Goal: Task Accomplishment & Management: Manage account settings

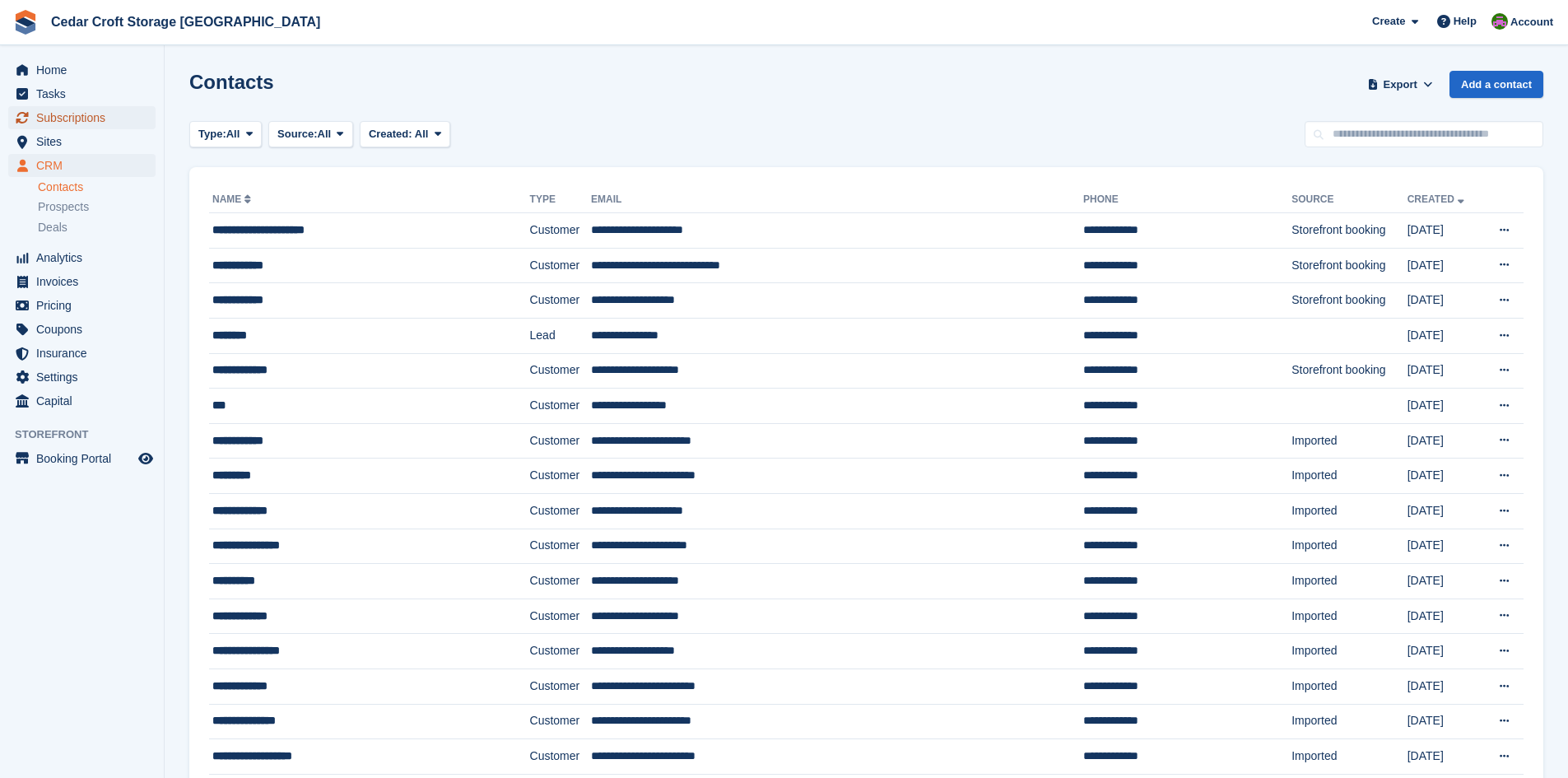
click at [55, 120] on span "Subscriptions" at bounding box center [86, 118] width 99 height 23
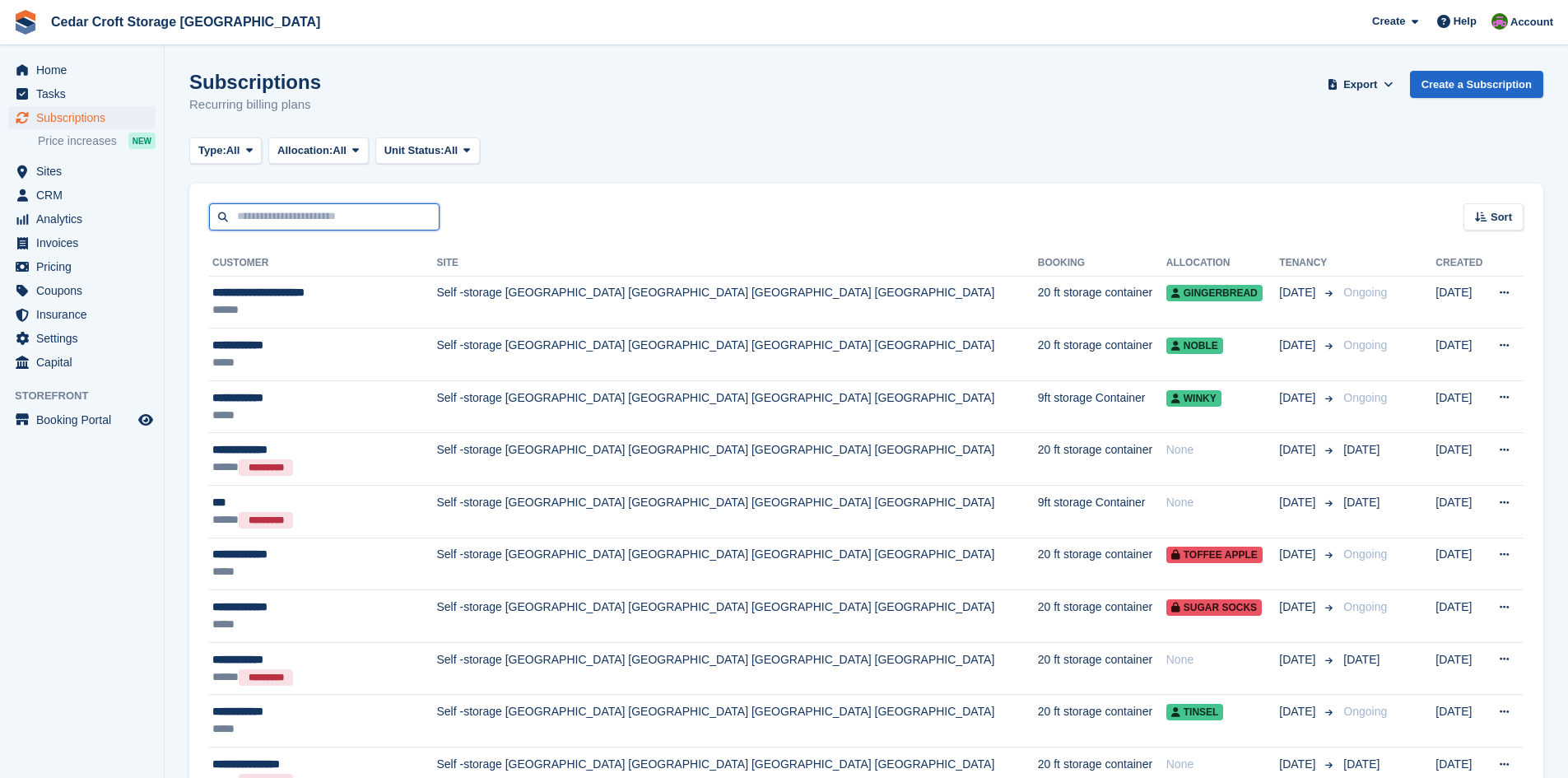
click at [340, 217] on input "text" at bounding box center [324, 217] width 230 height 28
type input "*"
click at [40, 198] on span "CRM" at bounding box center [86, 195] width 99 height 23
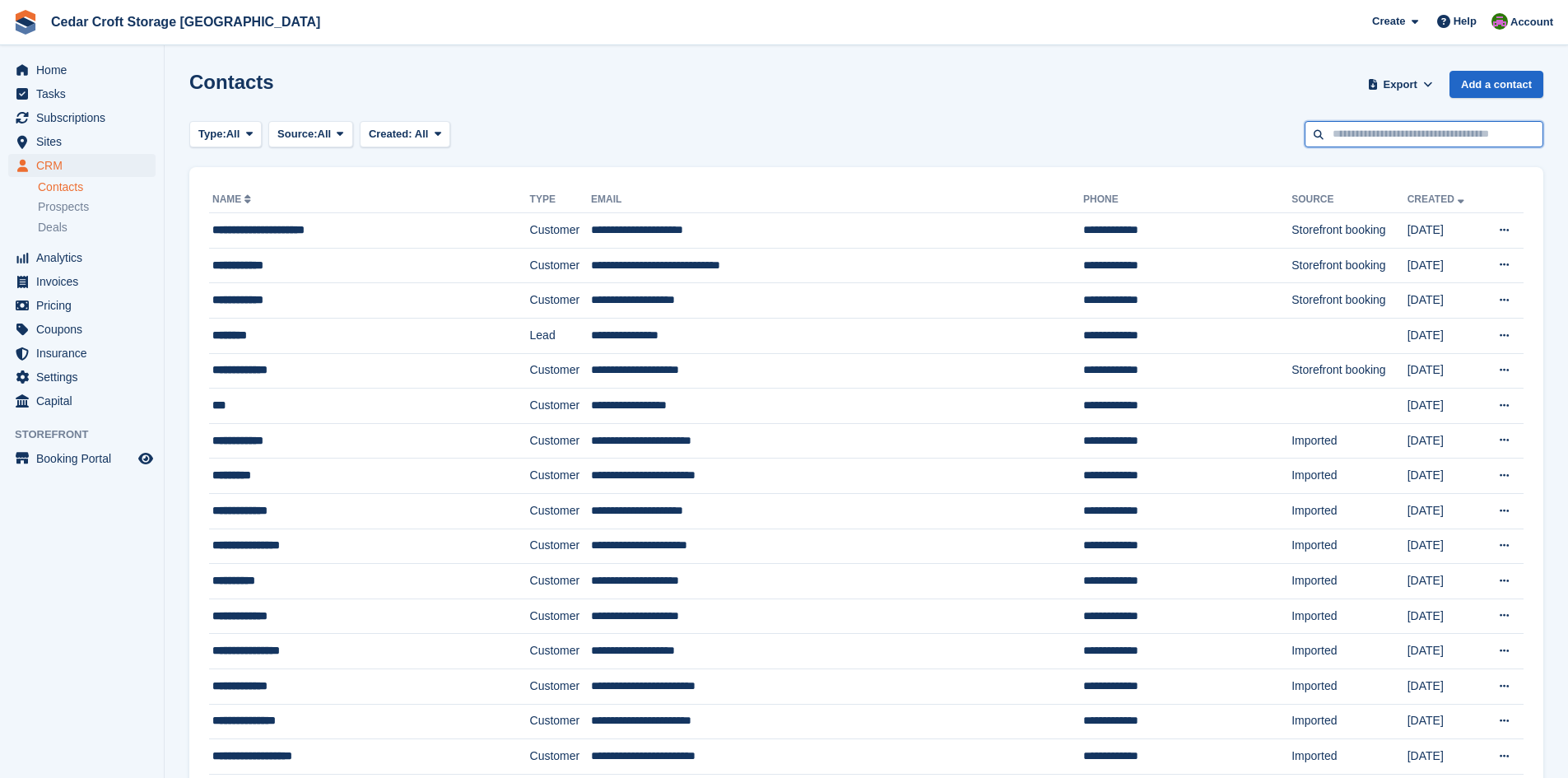
drag, startPoint x: 1351, startPoint y: 137, endPoint x: 1338, endPoint y: 126, distance: 17.0
click at [1350, 134] on input "text" at bounding box center [1423, 134] width 239 height 28
type input "**"
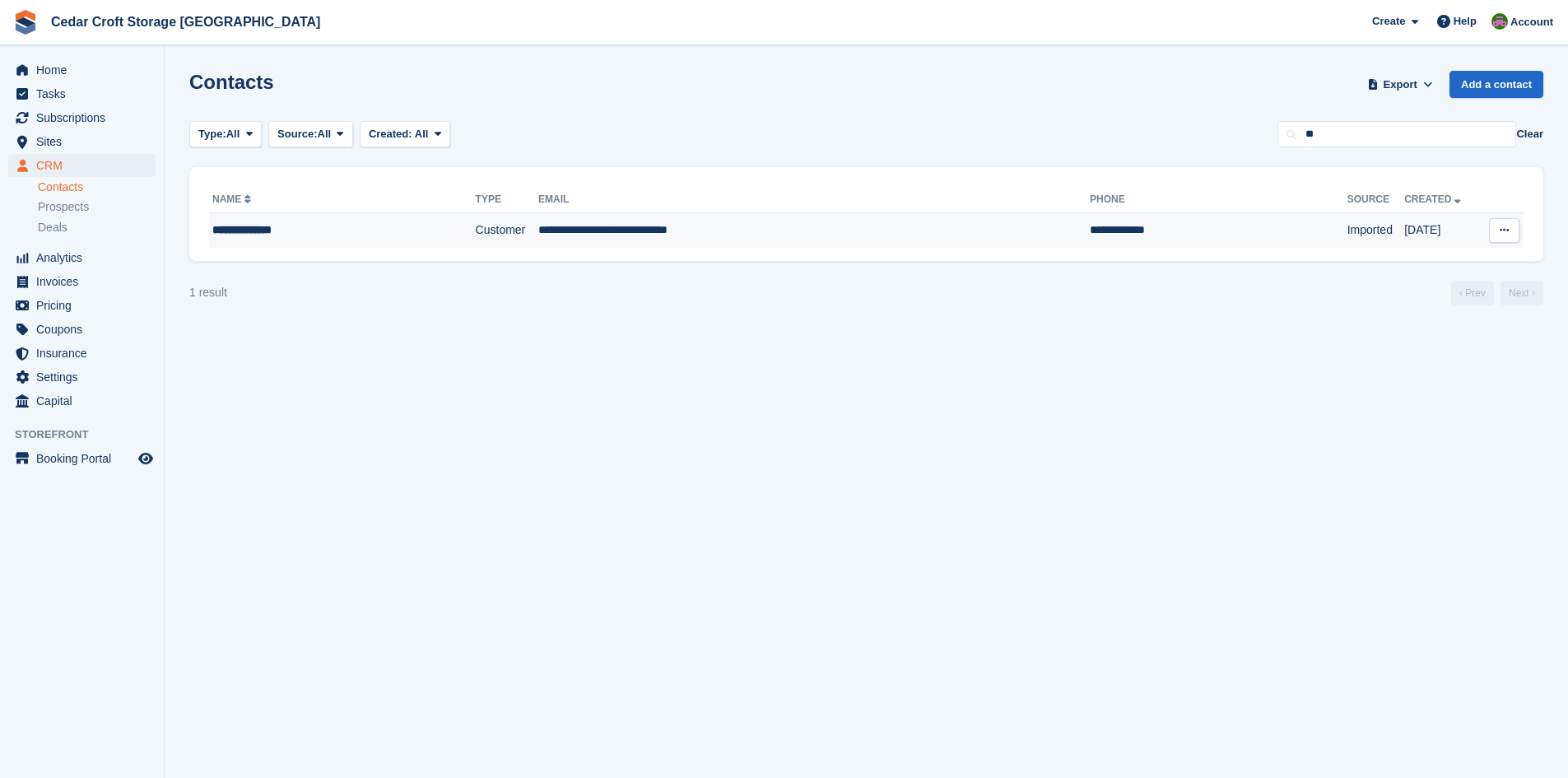
click at [279, 229] on div "**********" at bounding box center [316, 230] width 208 height 17
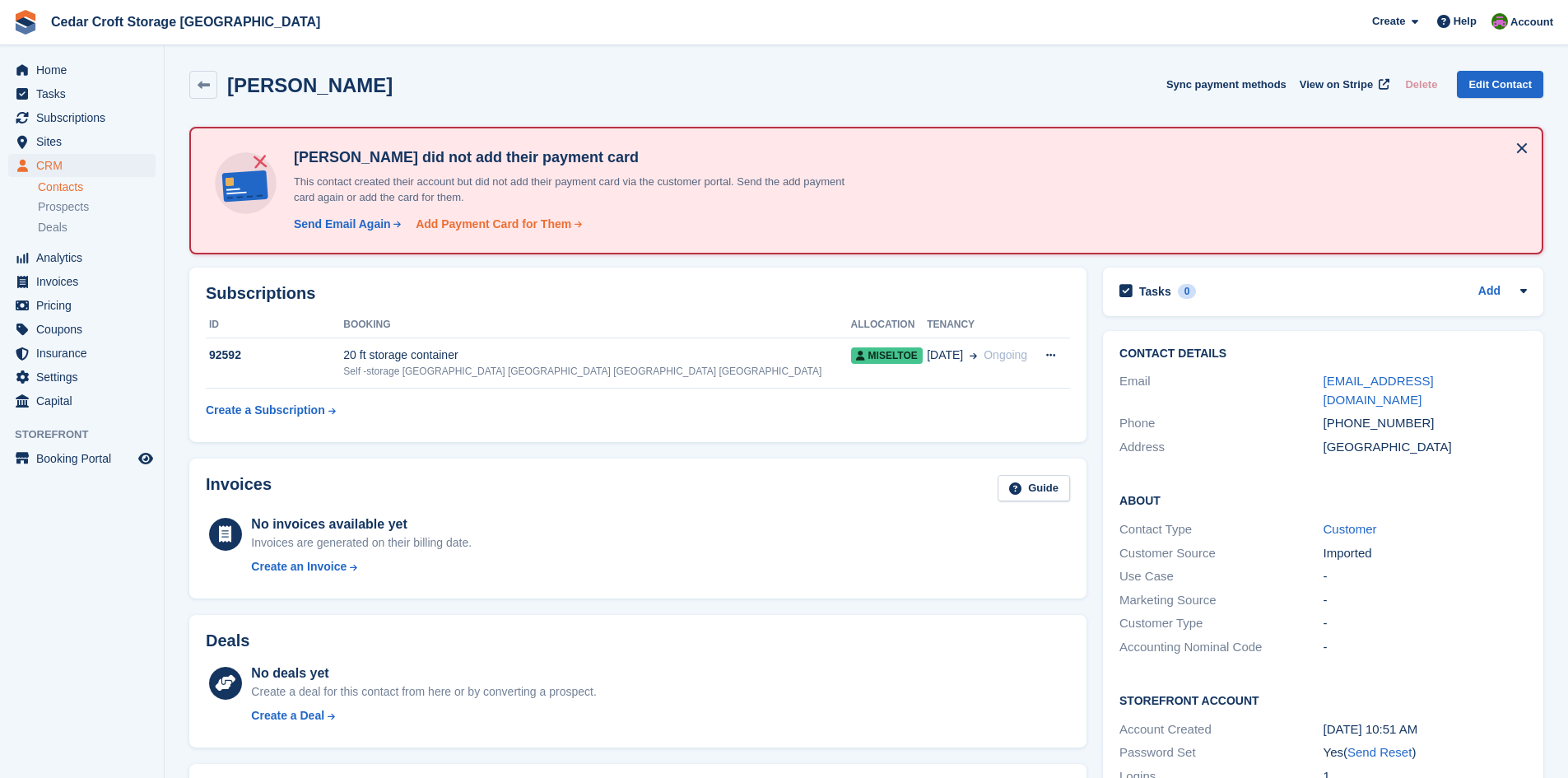
click at [482, 227] on div "Add Payment Card for Them" at bounding box center [494, 224] width 156 height 17
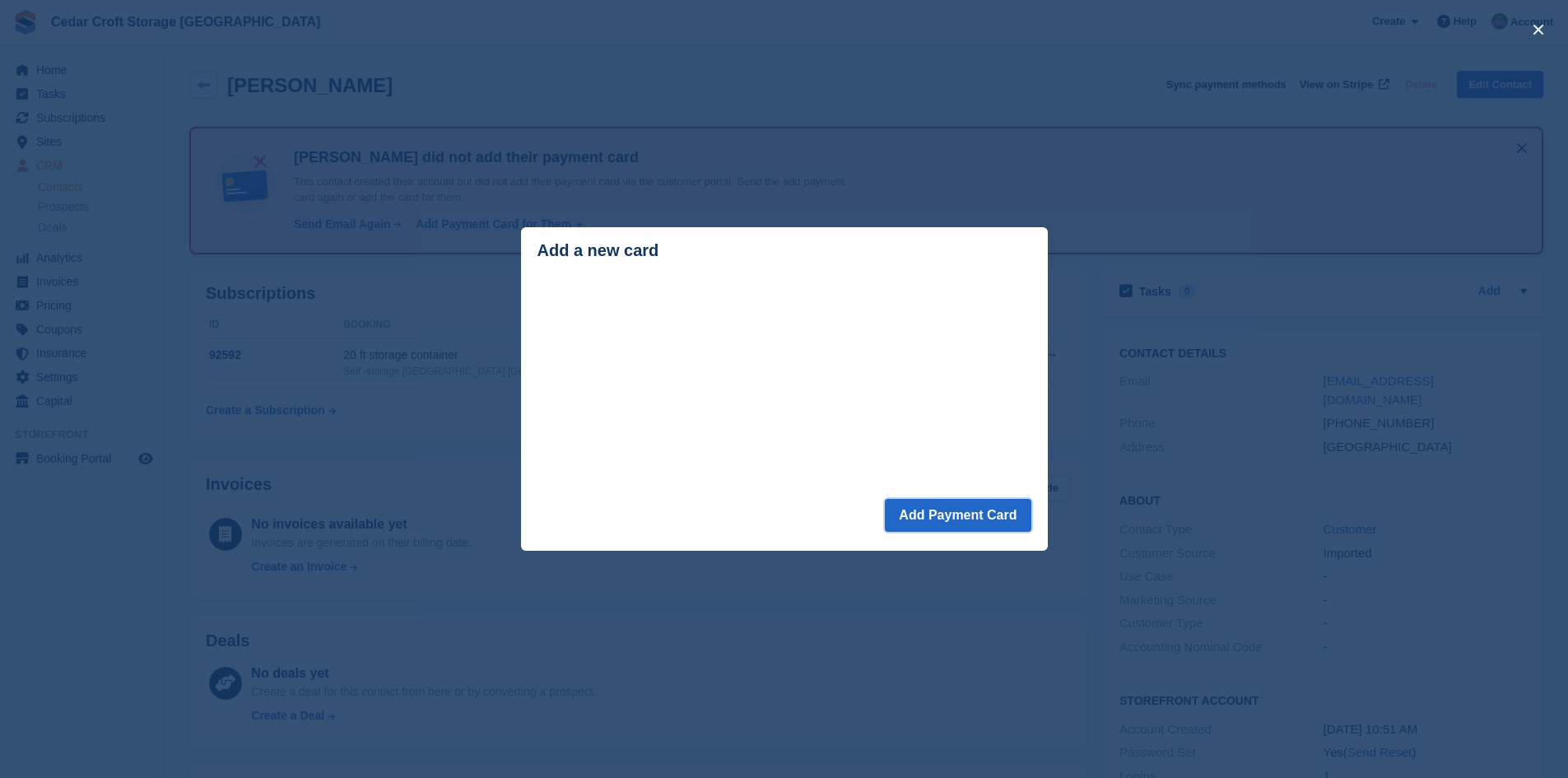
click at [952, 517] on button "Add Payment Card" at bounding box center [958, 515] width 145 height 33
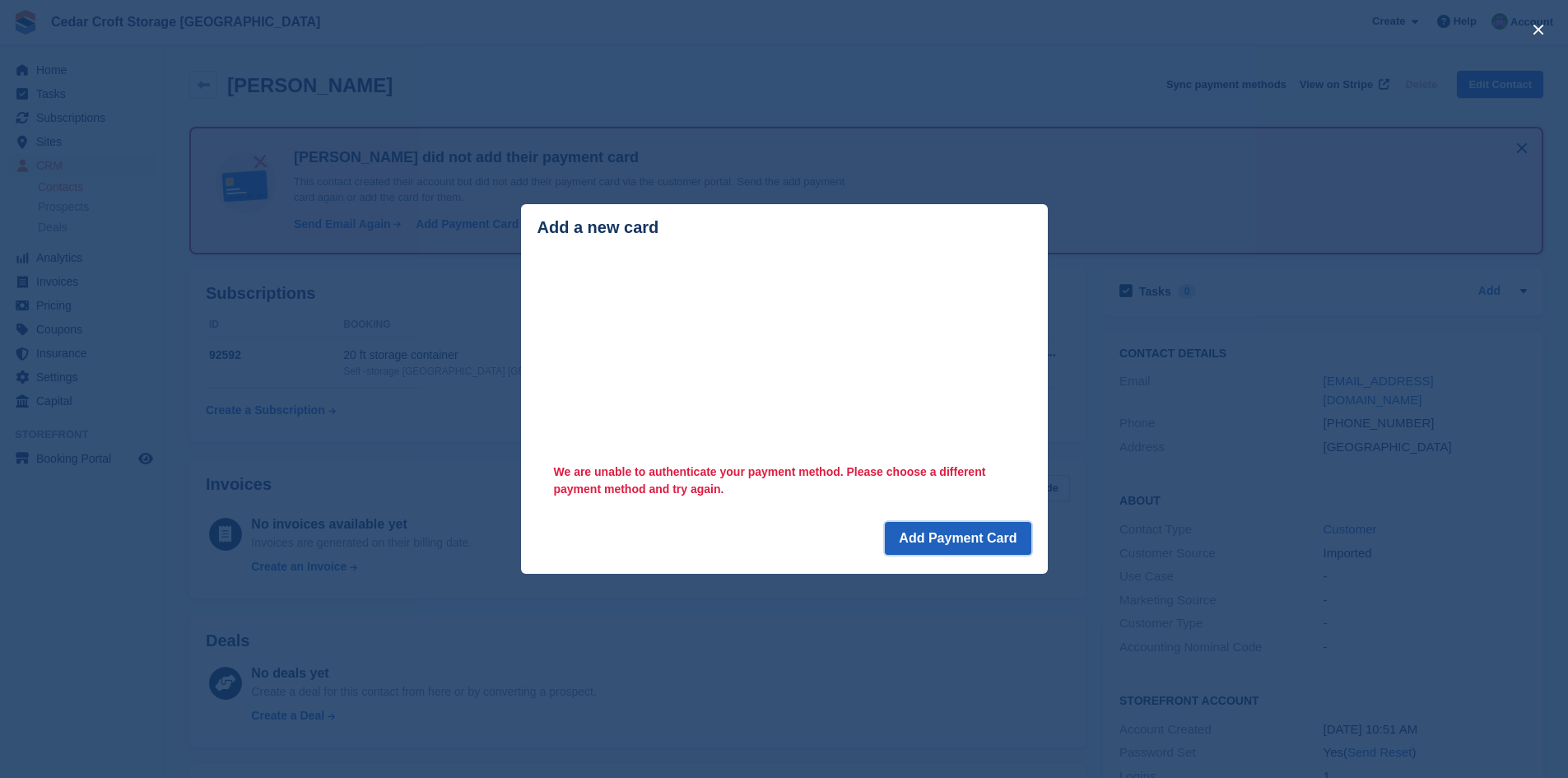
click at [930, 542] on button "Add Payment Card" at bounding box center [958, 538] width 145 height 33
click at [875, 146] on div "close" at bounding box center [784, 389] width 1568 height 778
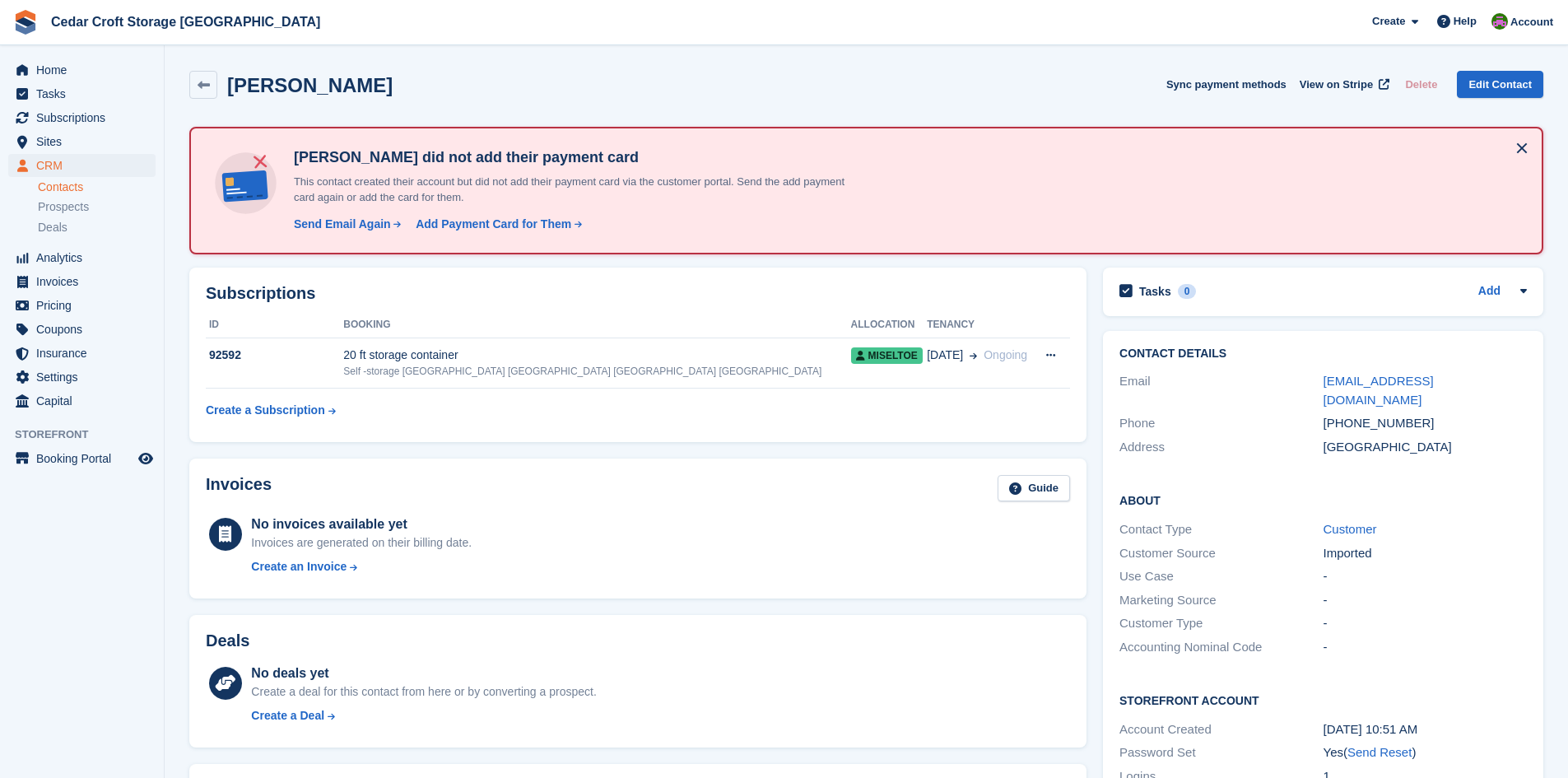
click at [1398, 414] on div "[PHONE_NUMBER]" at bounding box center [1425, 423] width 203 height 19
click at [1423, 414] on div "[PHONE_NUMBER]" at bounding box center [1425, 423] width 203 height 19
click at [203, 81] on icon at bounding box center [203, 85] width 12 height 12
